Goal: Transaction & Acquisition: Purchase product/service

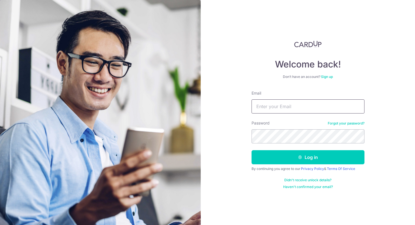
click at [286, 109] on input "Email" at bounding box center [307, 106] width 113 height 14
type input "[EMAIL_ADDRESS][DOMAIN_NAME]"
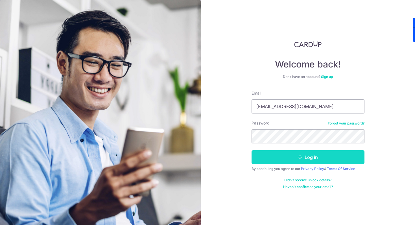
click at [280, 161] on button "Log in" at bounding box center [307, 157] width 113 height 14
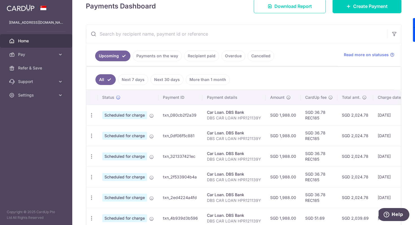
scroll to position [166, 0]
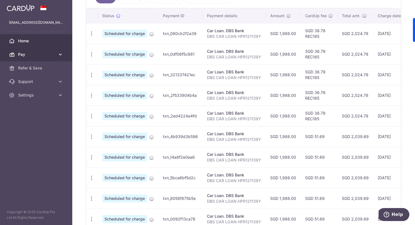
click at [36, 53] on span "Pay" at bounding box center [36, 55] width 37 height 6
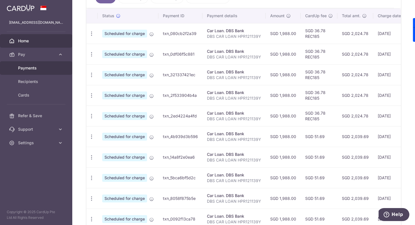
click at [30, 71] on link "Payments" at bounding box center [36, 68] width 72 height 14
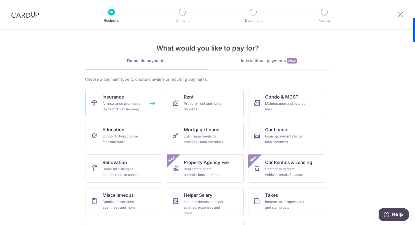
click at [122, 104] on div "All insurance premiums (except NTUC Income)" at bounding box center [122, 106] width 41 height 11
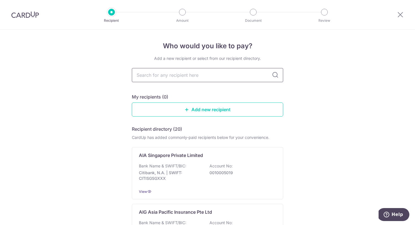
click at [183, 75] on input "text" at bounding box center [207, 75] width 151 height 14
type input "prudential"
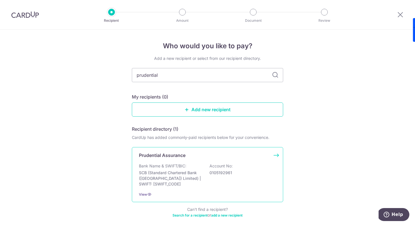
click at [190, 170] on p "SCB (Standard Chartered Bank (Singapore) Limited) | SWIFT: SCBLSG22XXX" at bounding box center [170, 178] width 63 height 17
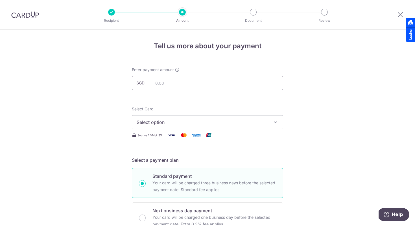
click at [223, 86] on input "text" at bounding box center [207, 83] width 151 height 14
type input "1"
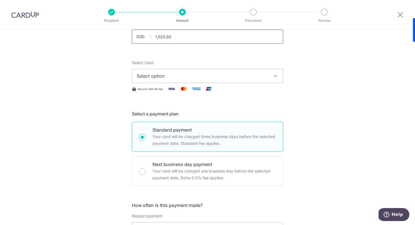
scroll to position [48, 0]
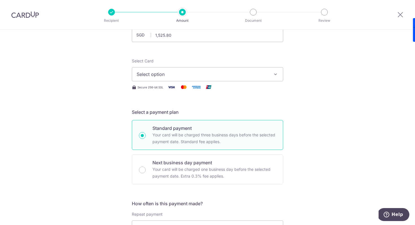
type input "1,525.80"
click at [263, 79] on button "Select option" at bounding box center [207, 74] width 151 height 14
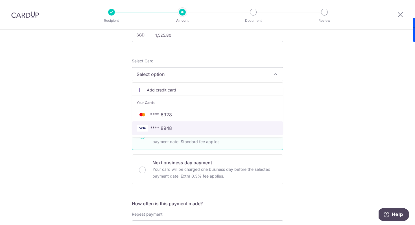
click at [240, 128] on span "**** 8948" at bounding box center [208, 128] width 142 height 7
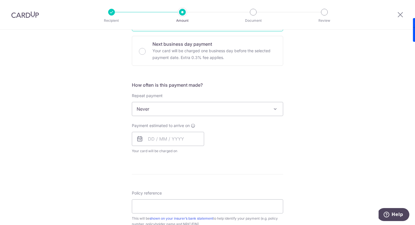
scroll to position [170, 0]
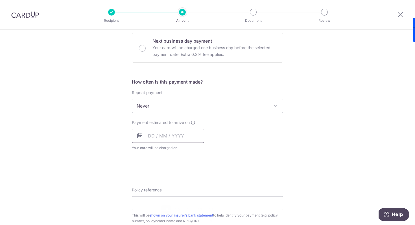
click at [155, 139] on input "text" at bounding box center [168, 136] width 72 height 14
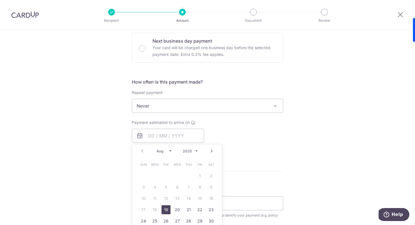
click at [165, 209] on link "19" at bounding box center [165, 209] width 9 height 9
type input "[DATE]"
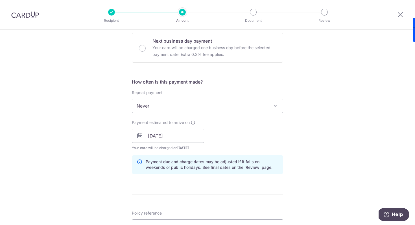
click at [313, 137] on div "Tell us more about your payment Enter payment amount SGD 1,525.80 1525.80 Selec…" at bounding box center [207, 127] width 415 height 534
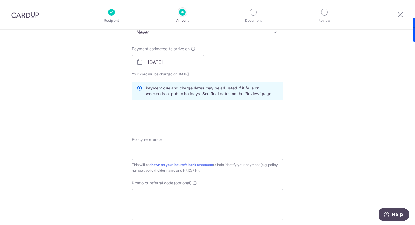
scroll to position [248, 0]
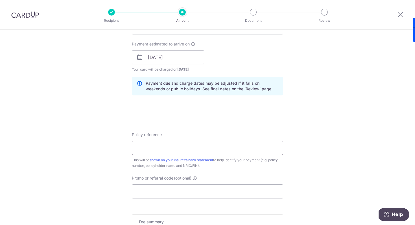
click at [222, 147] on input "Policy reference" at bounding box center [207, 148] width 151 height 14
type input "[PERSON_NAME] [PERSON_NAME] for 3 policies"
click at [198, 190] on input "Promo or referral code (optional)" at bounding box center [207, 191] width 151 height 14
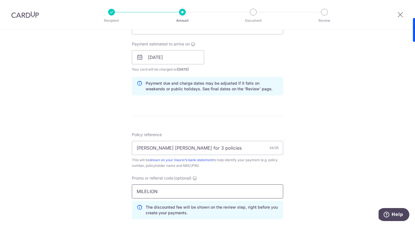
type input "MILELION"
click at [324, 186] on div "Tell us more about your payment Enter payment amount SGD 1,525.80 1525.80 Selec…" at bounding box center [207, 61] width 415 height 559
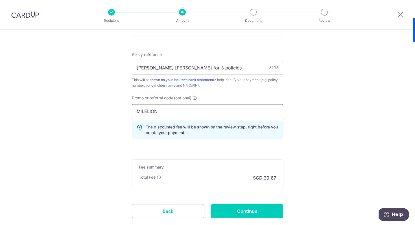
scroll to position [357, 0]
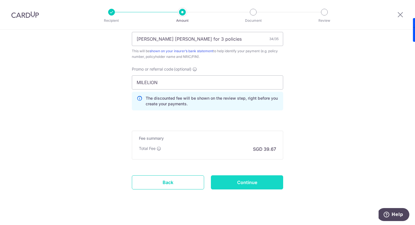
click at [240, 183] on input "Continue" at bounding box center [247, 182] width 72 height 14
type input "Create Schedule"
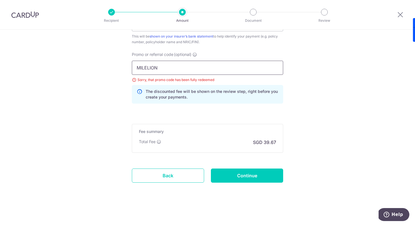
click at [197, 71] on input "MILELION" at bounding box center [207, 68] width 151 height 14
type input "OFF225"
click at [223, 171] on input "Continue" at bounding box center [247, 175] width 72 height 14
type input "Update Schedule"
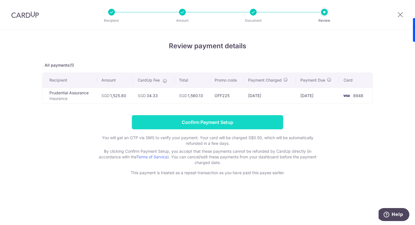
click at [245, 121] on input "Confirm Payment Setup" at bounding box center [207, 122] width 151 height 14
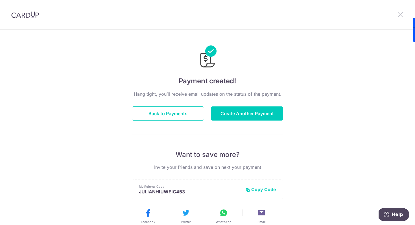
click at [403, 14] on icon at bounding box center [400, 14] width 7 height 7
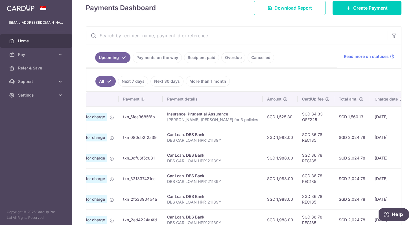
scroll to position [0, 91]
